Goal: Task Accomplishment & Management: Use online tool/utility

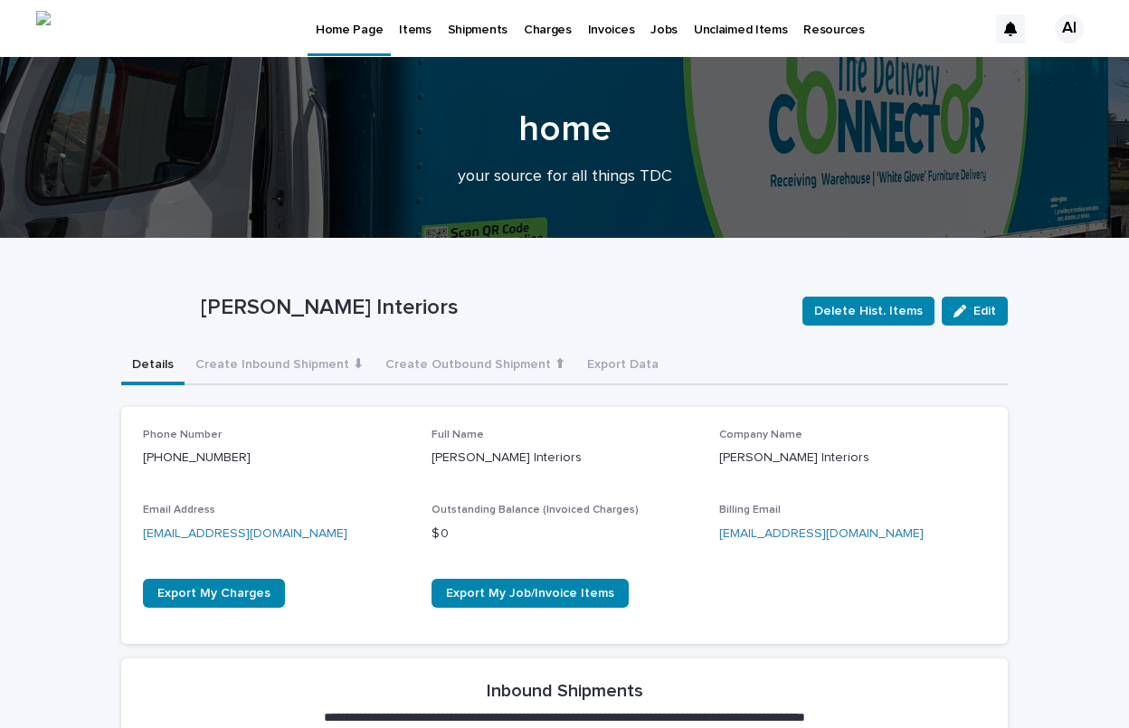
click at [659, 33] on p "Jobs" at bounding box center [663, 19] width 27 height 38
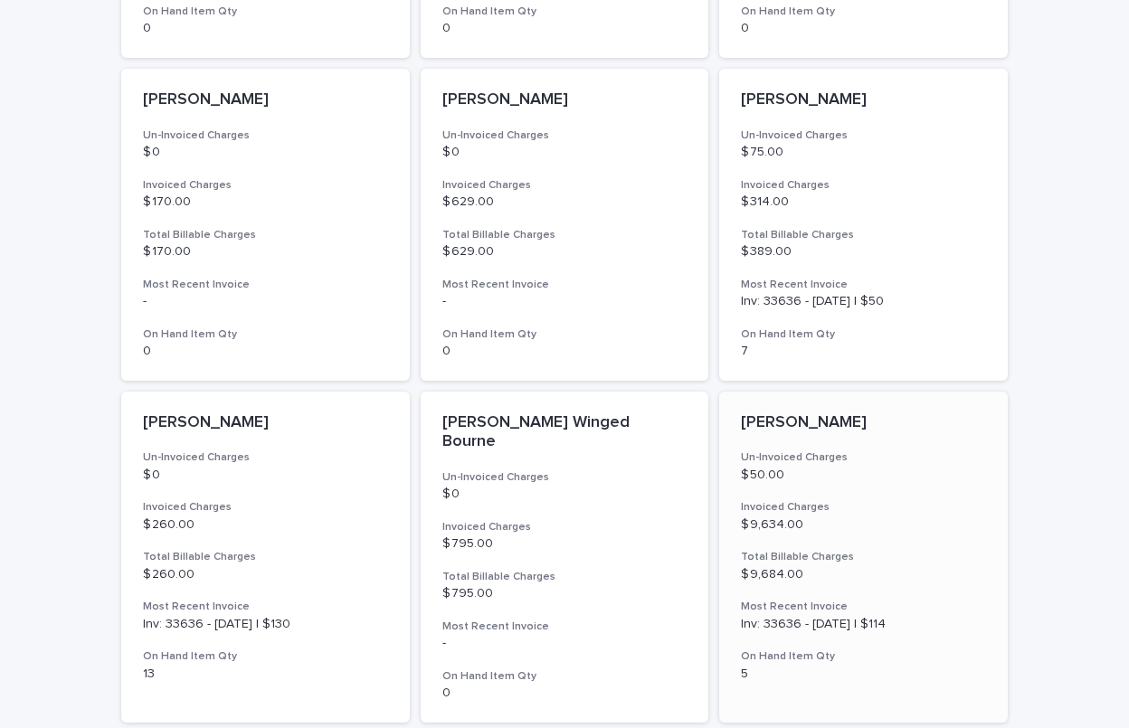
scroll to position [1137, 0]
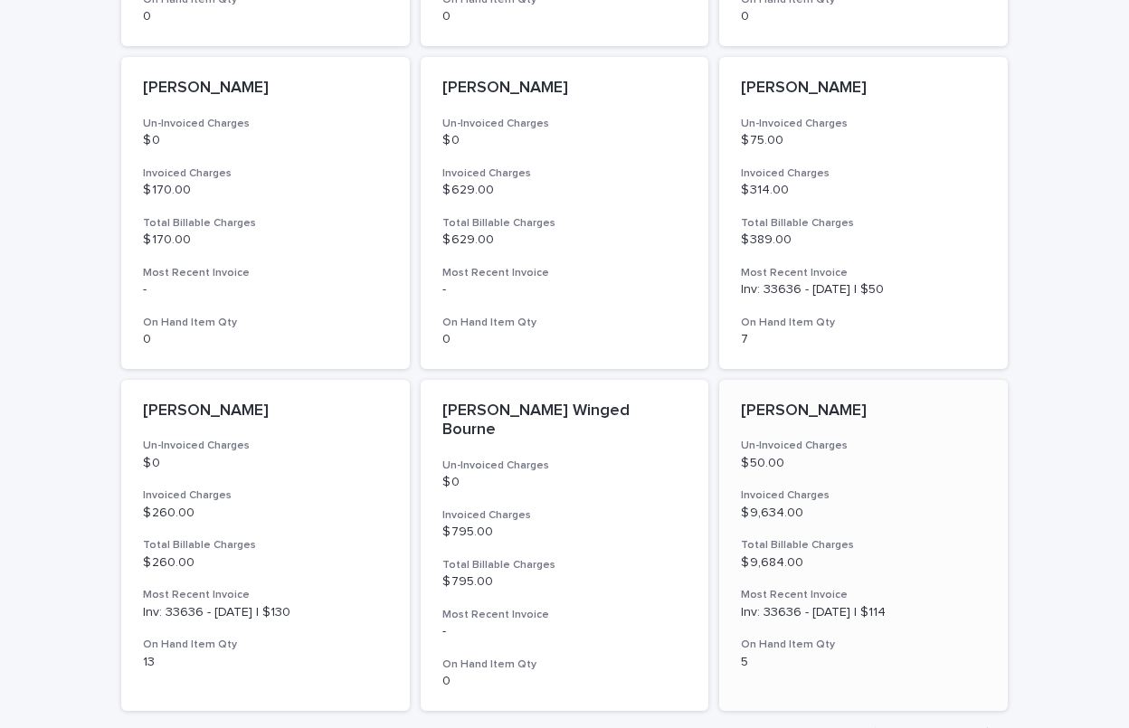
click at [765, 403] on p "[PERSON_NAME]" at bounding box center [863, 412] width 245 height 20
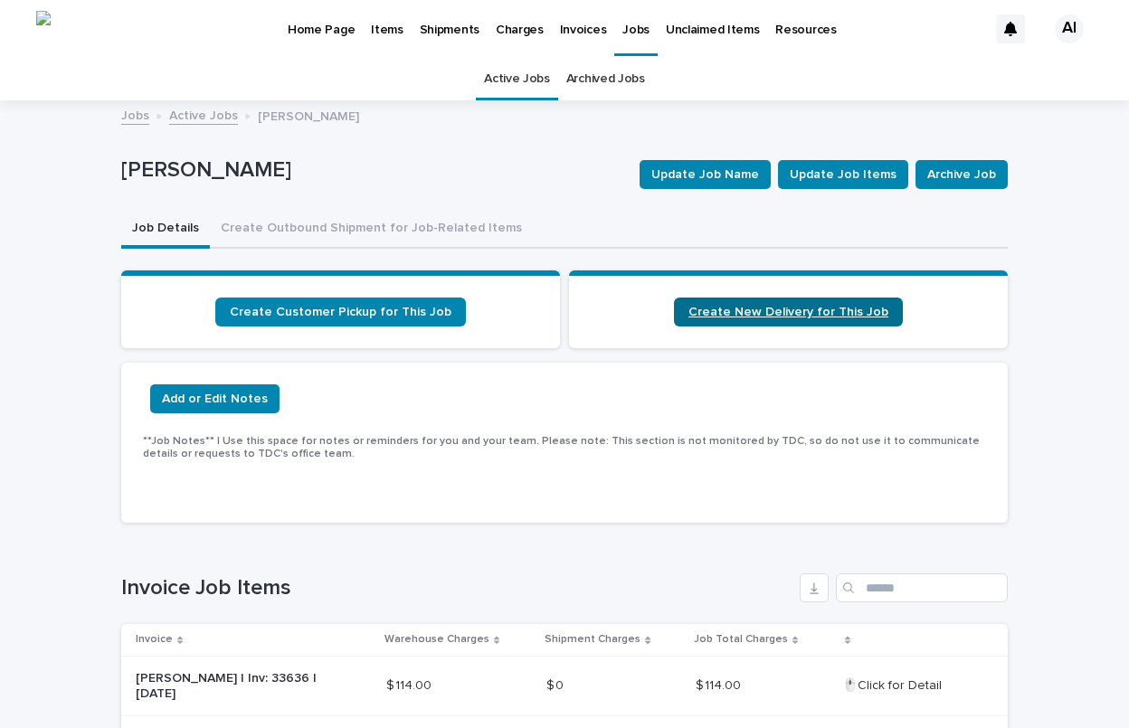
click at [734, 312] on span "Create New Delivery for This Job" at bounding box center [788, 312] width 200 height 13
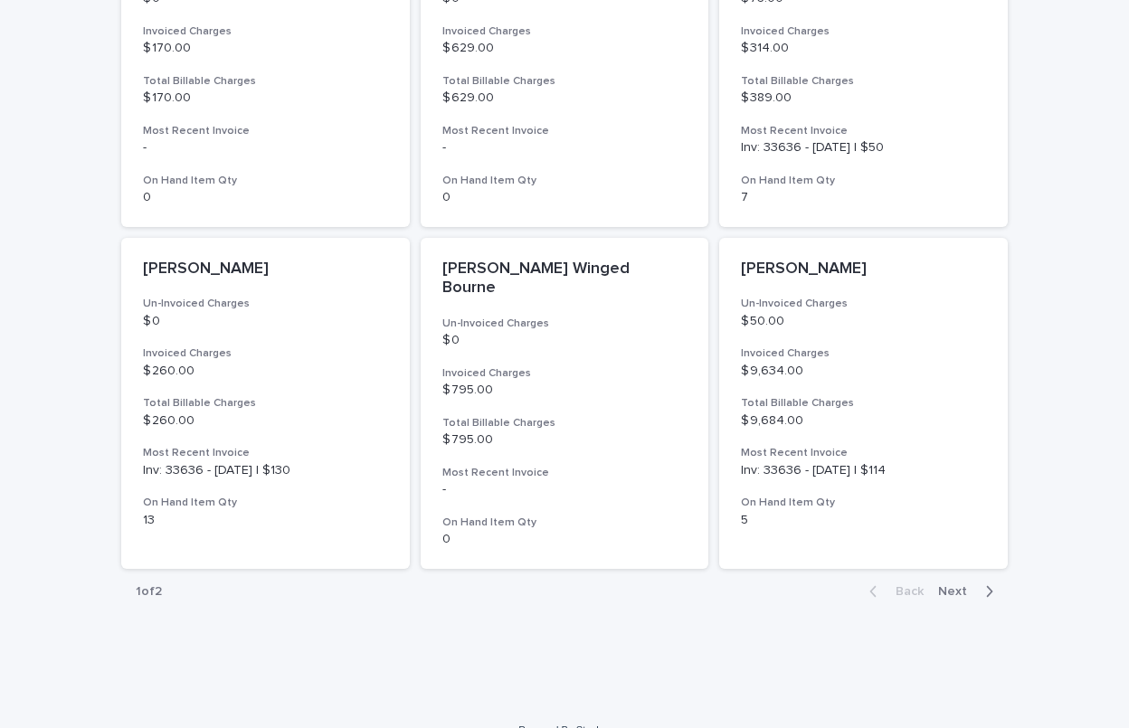
scroll to position [1278, 0]
click at [978, 584] on div "button" at bounding box center [985, 592] width 15 height 16
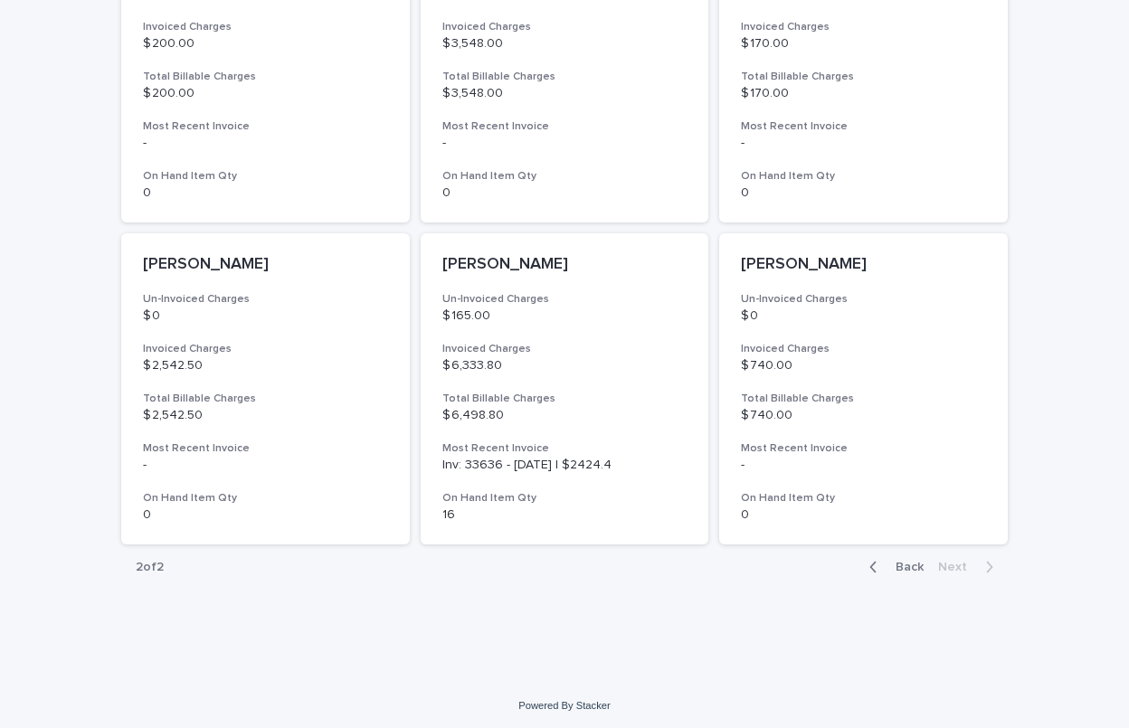
scroll to position [638, 0]
click at [905, 562] on span "Back" at bounding box center [903, 568] width 39 height 13
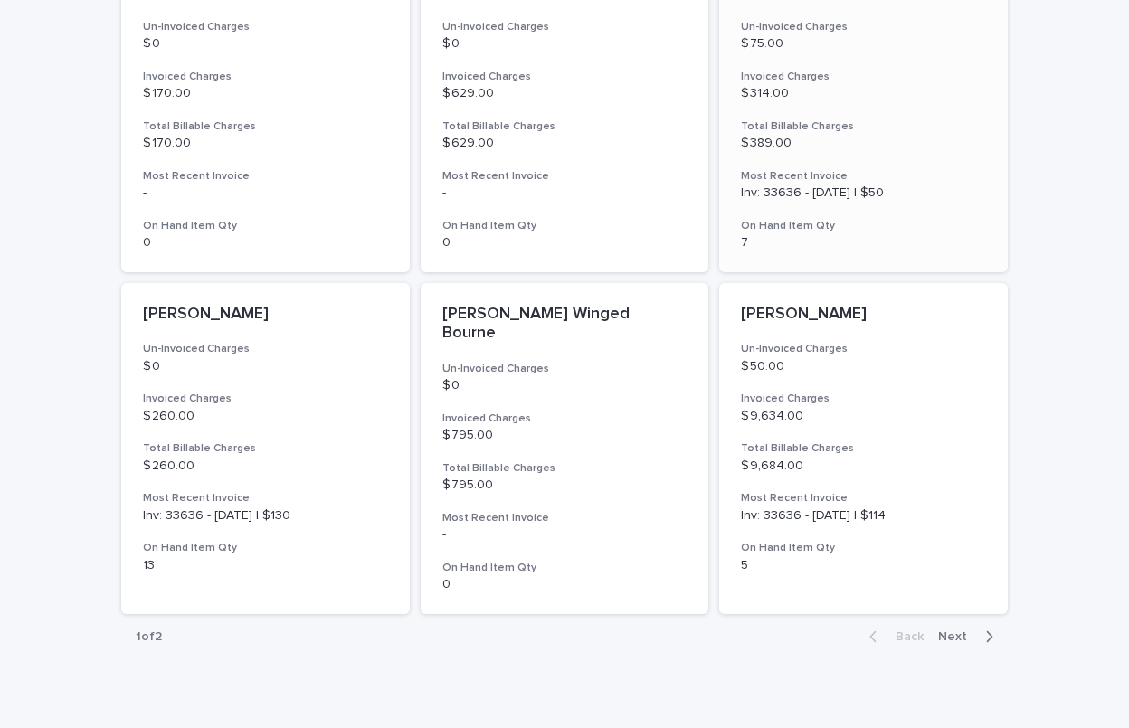
scroll to position [1237, 0]
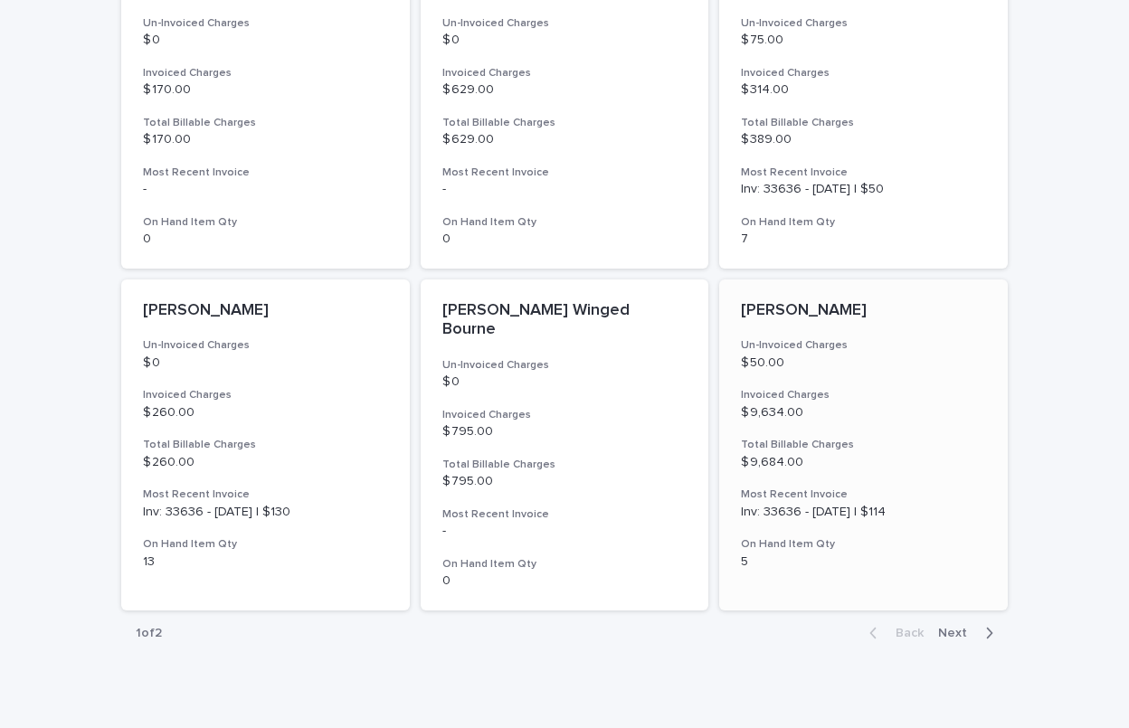
click at [770, 305] on p "[PERSON_NAME]" at bounding box center [863, 311] width 245 height 20
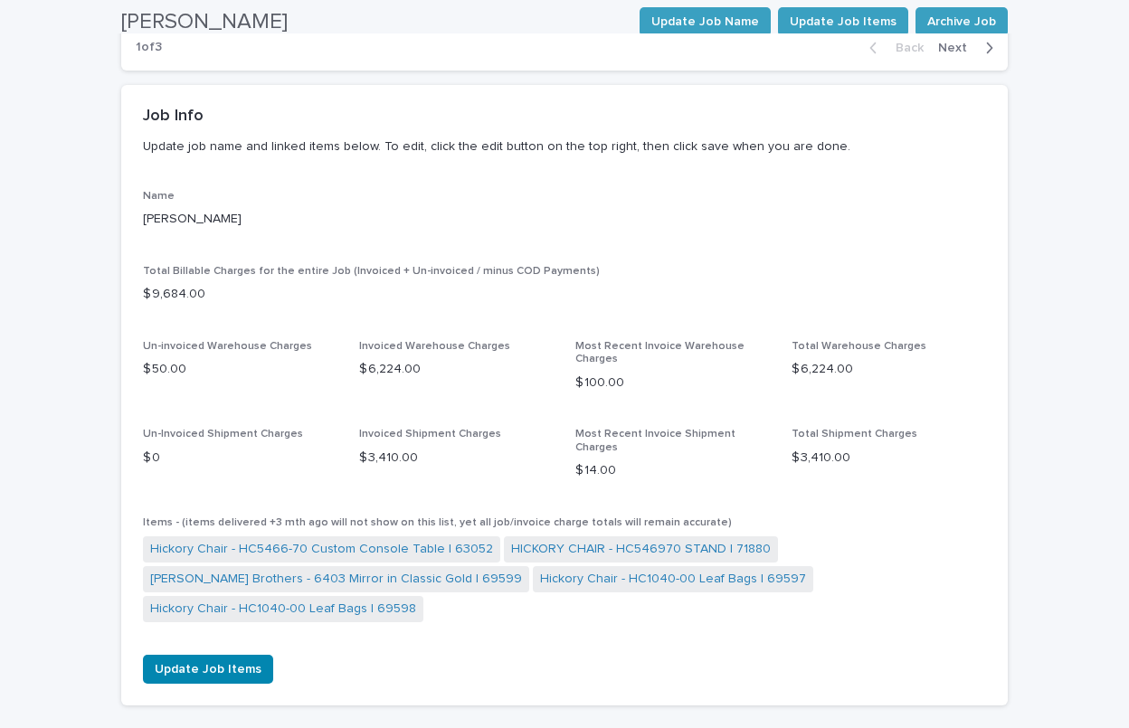
scroll to position [58, 0]
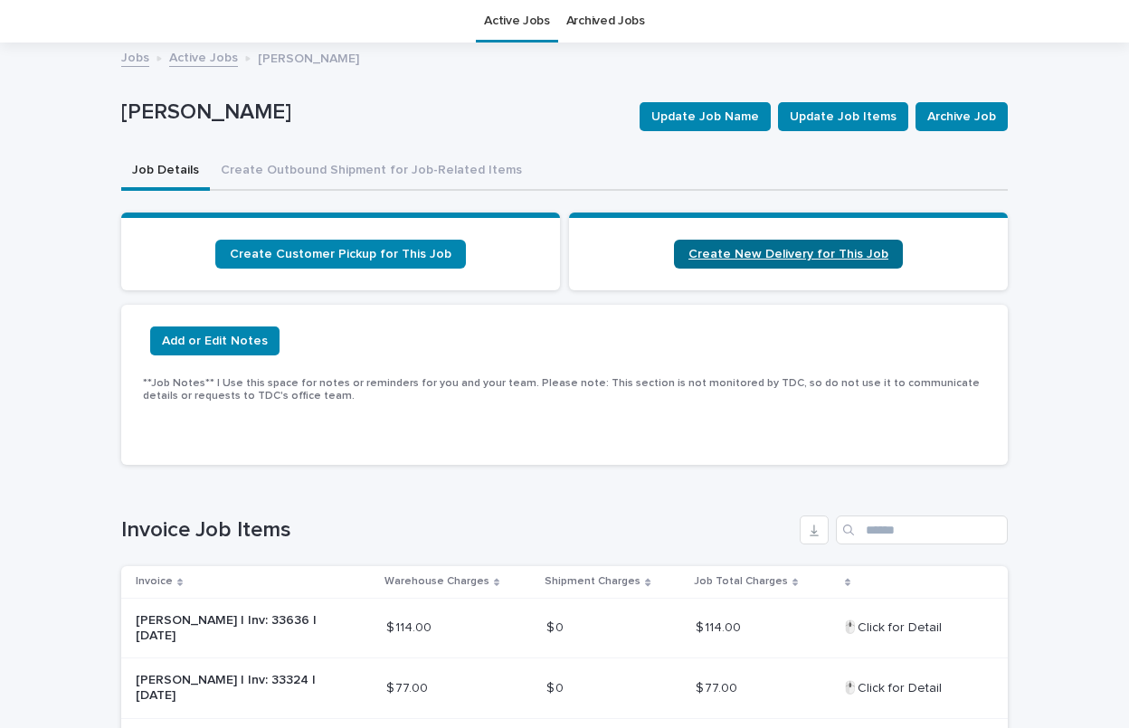
click at [771, 255] on span "Create New Delivery for This Job" at bounding box center [788, 254] width 200 height 13
